Goal: Information Seeking & Learning: Learn about a topic

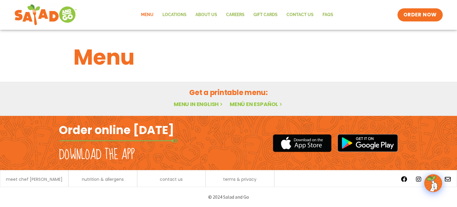
click at [435, 185] on img at bounding box center [433, 183] width 17 height 17
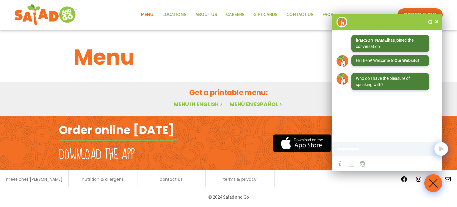
click at [436, 23] on span at bounding box center [437, 22] width 6 height 6
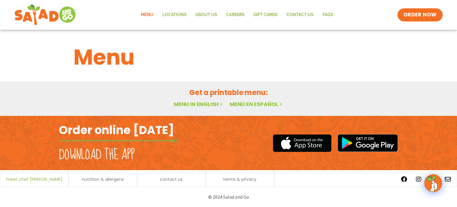
click at [23, 179] on span "meet chef [PERSON_NAME]" at bounding box center [34, 179] width 56 height 4
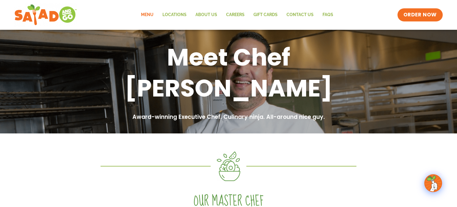
click at [149, 13] on link "Menu" at bounding box center [146, 15] width 21 height 14
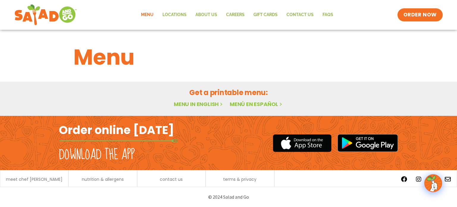
click at [198, 104] on link "Menu in English" at bounding box center [199, 103] width 50 height 7
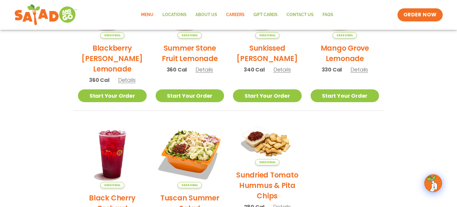
scroll to position [153, 0]
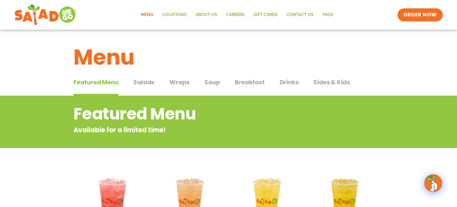
click at [147, 80] on span "Salads" at bounding box center [143, 82] width 21 height 9
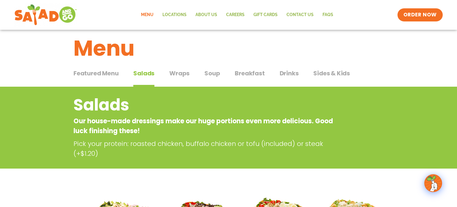
scroll to position [9, 0]
click at [181, 74] on span "Wraps" at bounding box center [179, 72] width 20 height 9
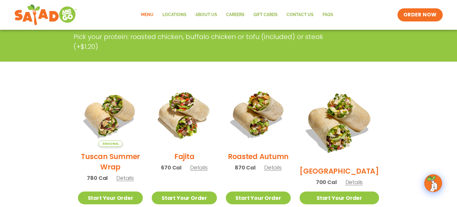
scroll to position [44, 0]
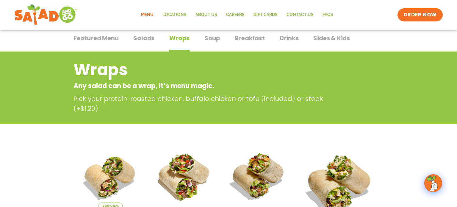
click at [211, 37] on span "Soup" at bounding box center [211, 38] width 15 height 9
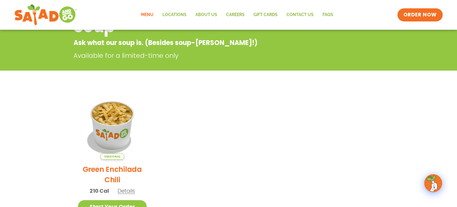
scroll to position [13, 0]
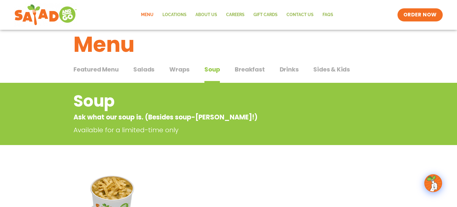
click at [250, 70] on span "Breakfast" at bounding box center [250, 69] width 30 height 9
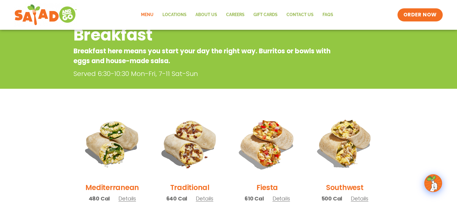
scroll to position [32, 0]
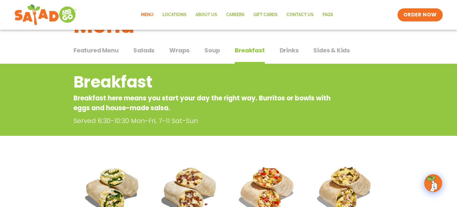
click at [148, 49] on span "Salads" at bounding box center [143, 50] width 21 height 9
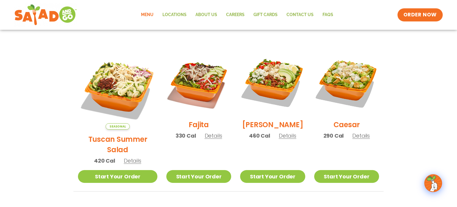
scroll to position [146, 0]
